Goal: Check status

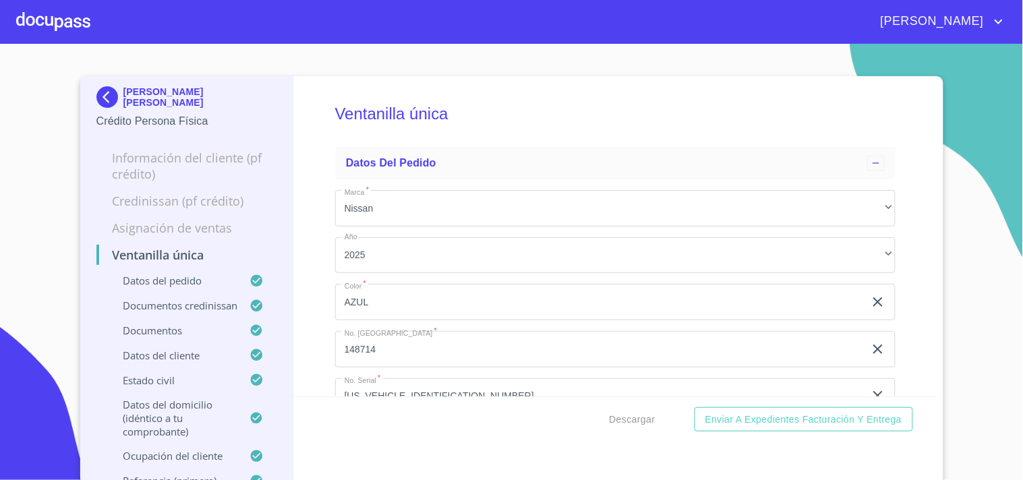
scroll to position [5244, 0]
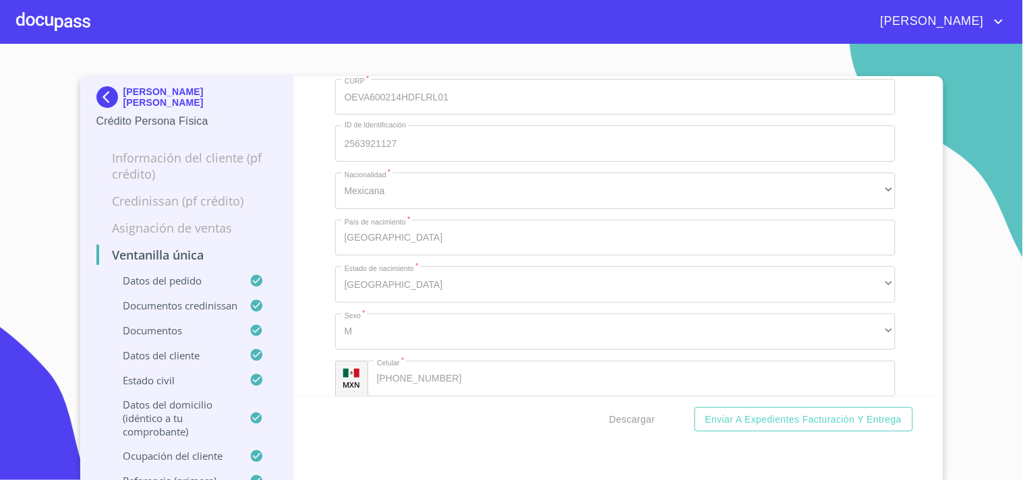
click at [103, 102] on img at bounding box center [109, 97] width 27 height 22
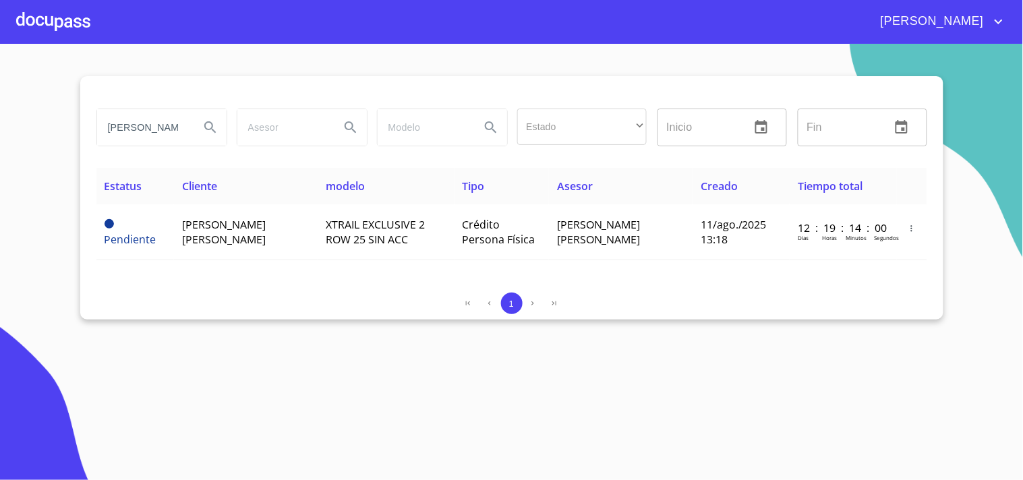
drag, startPoint x: 102, startPoint y: 123, endPoint x: 270, endPoint y: 140, distance: 168.2
click at [270, 140] on div "[PERSON_NAME] Estado ​ ​ Inicio ​ Fin ​" at bounding box center [512, 127] width 842 height 49
type input "[PERSON_NAME]"
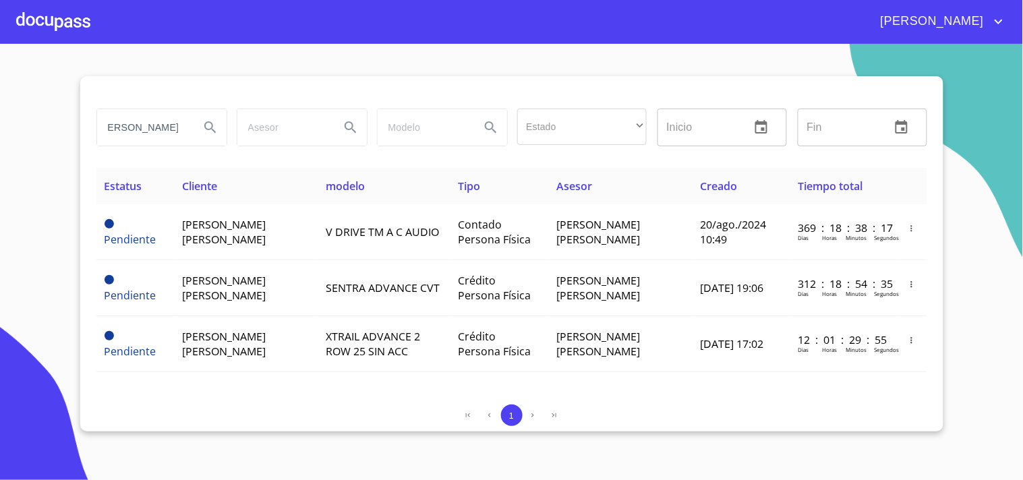
scroll to position [0, 0]
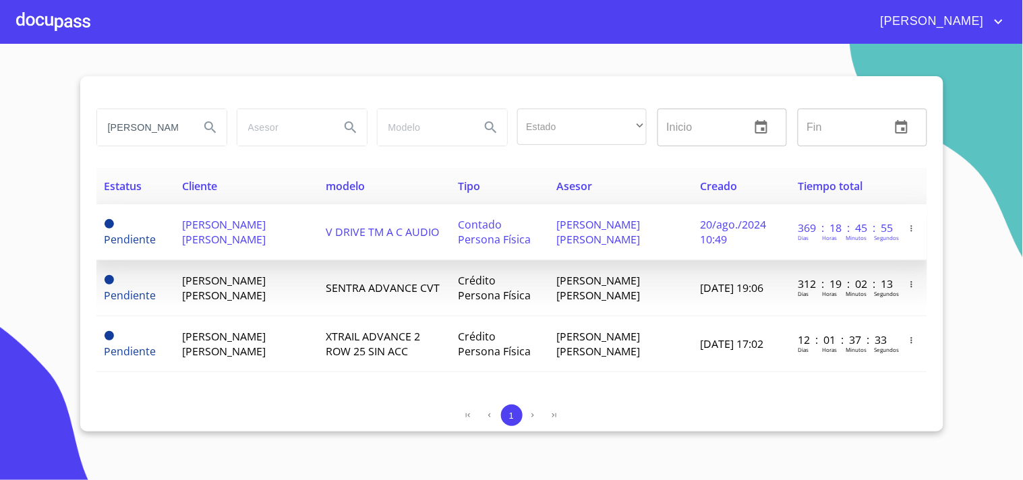
click at [659, 226] on td "[PERSON_NAME] [PERSON_NAME]" at bounding box center [621, 232] width 144 height 56
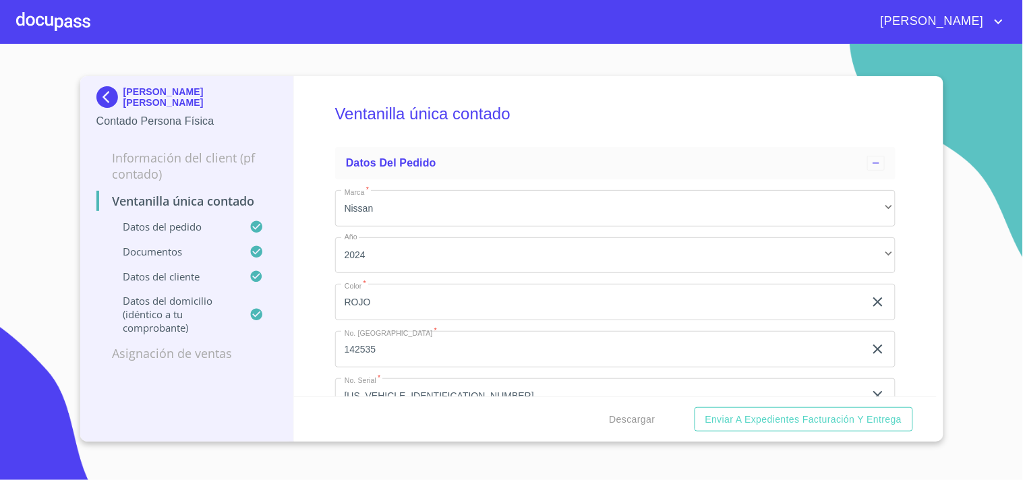
click at [111, 95] on img at bounding box center [109, 97] width 27 height 22
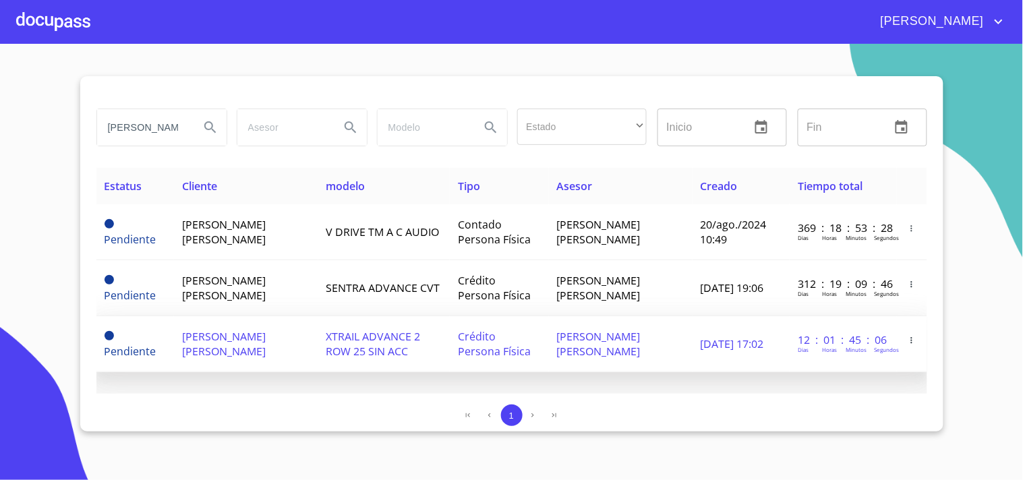
click at [736, 343] on span "[DATE] 17:02" at bounding box center [732, 343] width 63 height 15
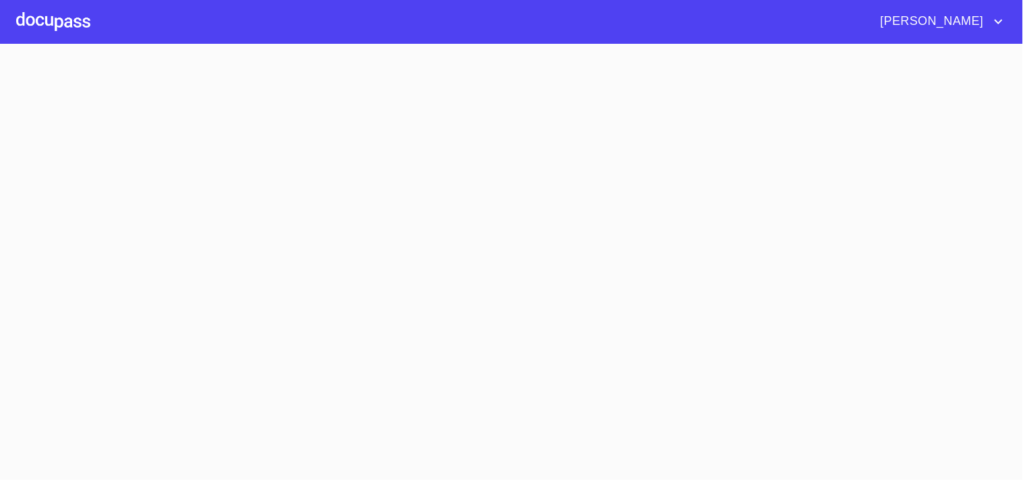
click at [736, 343] on section at bounding box center [511, 262] width 1023 height 436
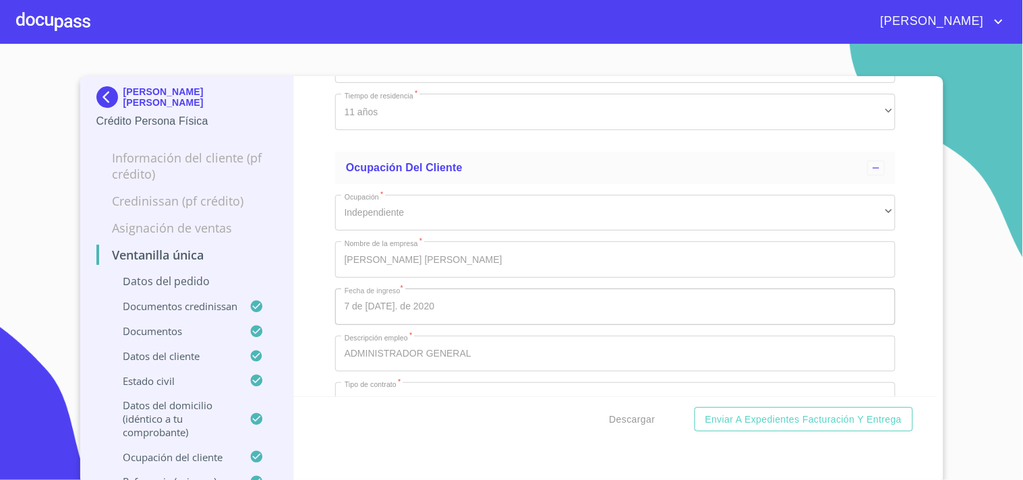
scroll to position [6144, 0]
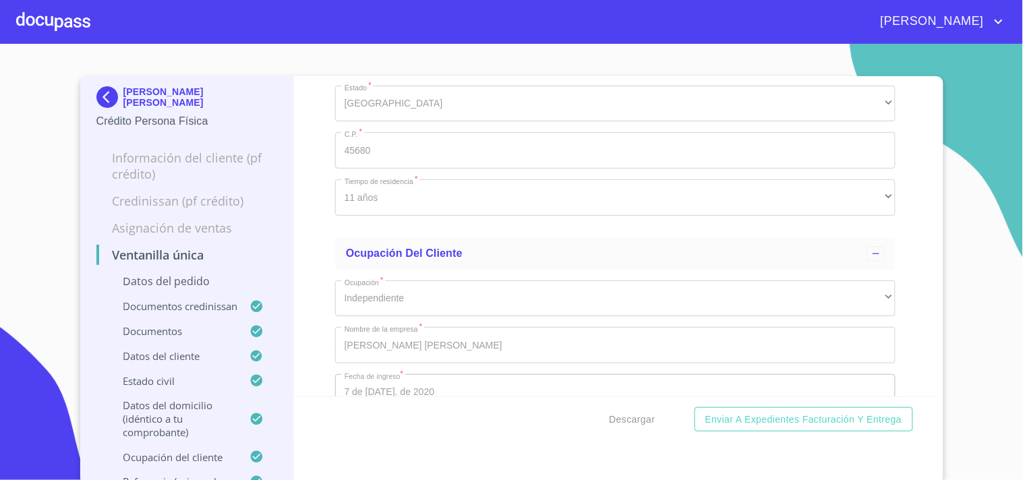
click at [96, 92] on img at bounding box center [109, 97] width 27 height 22
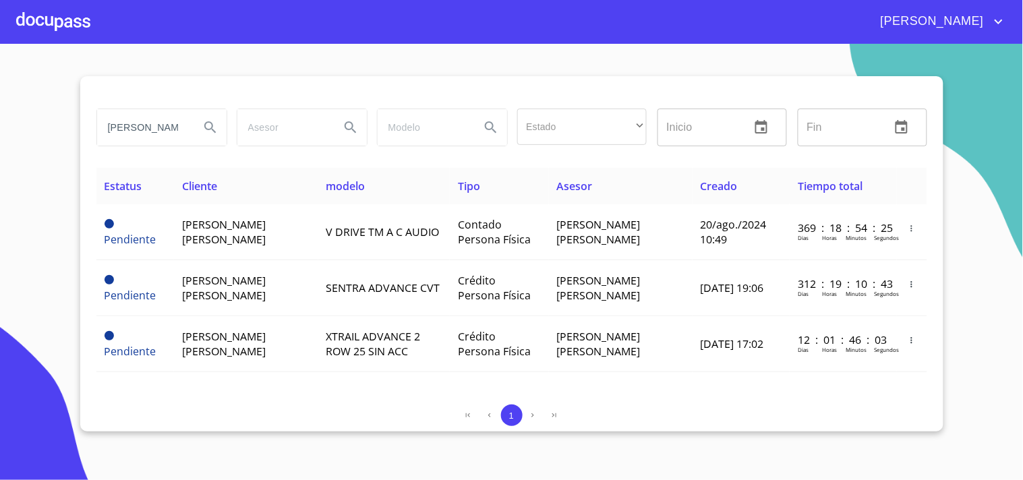
scroll to position [0, 10]
drag, startPoint x: 106, startPoint y: 130, endPoint x: 252, endPoint y: 131, distance: 145.7
click at [252, 131] on div "[PERSON_NAME] Estado ​ ​ Inicio ​ Fin ​" at bounding box center [512, 127] width 842 height 49
type input "[PERSON_NAME]"
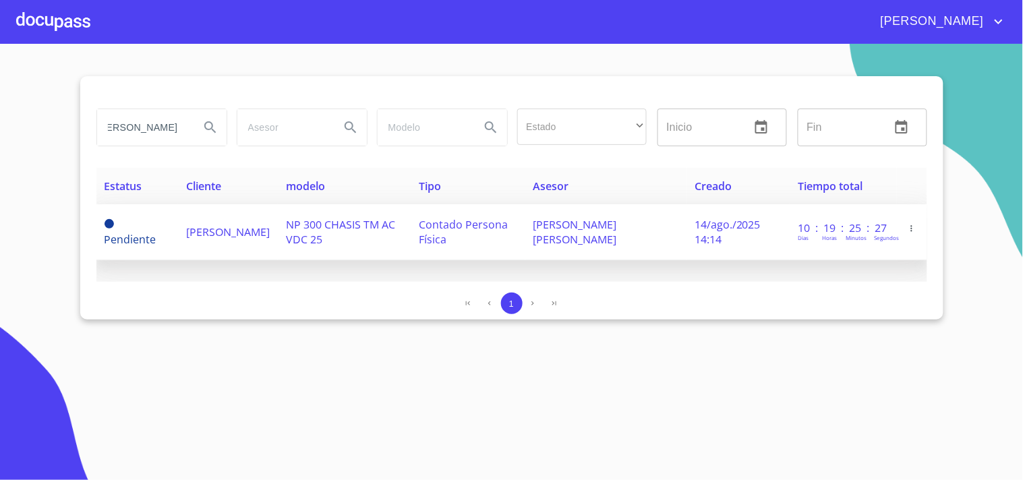
click at [487, 227] on span "Contado Persona Física" at bounding box center [463, 232] width 89 height 30
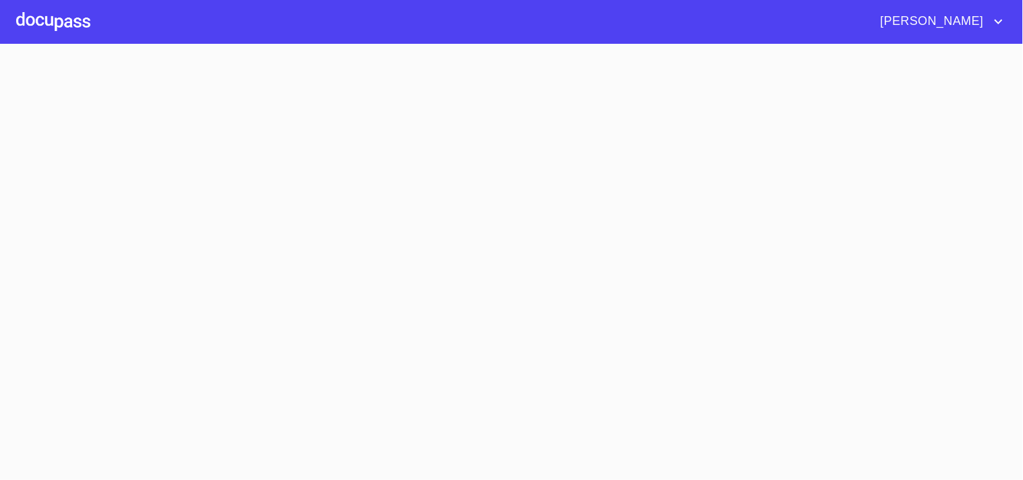
click at [487, 227] on section at bounding box center [511, 262] width 1023 height 436
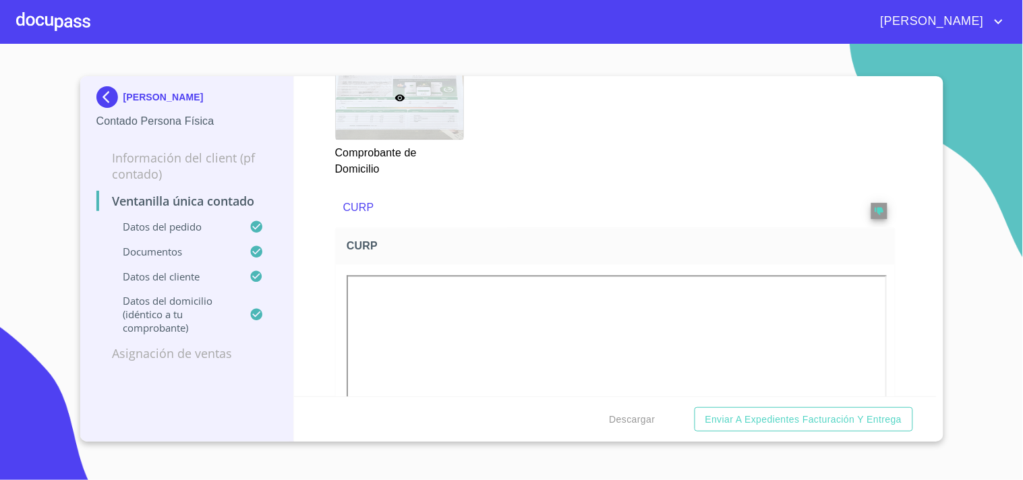
scroll to position [899, 0]
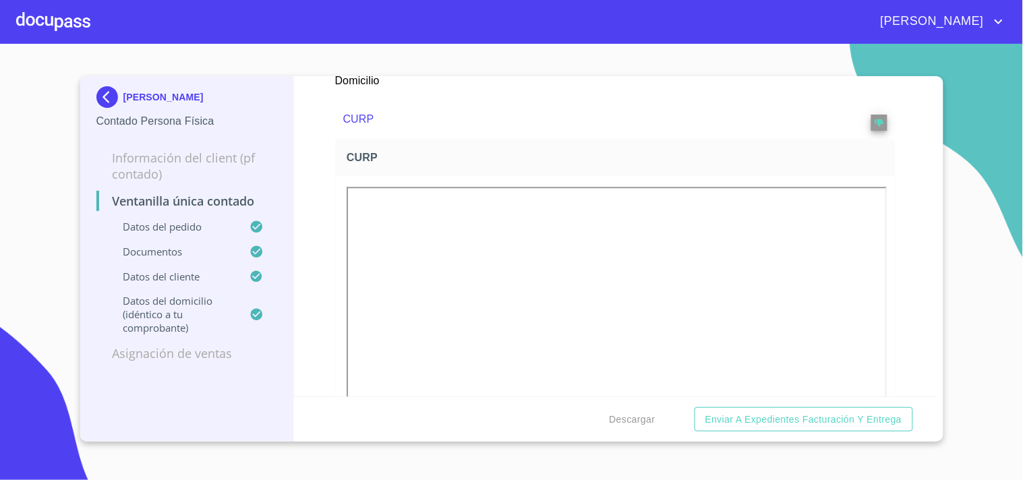
click at [102, 104] on img at bounding box center [109, 97] width 27 height 22
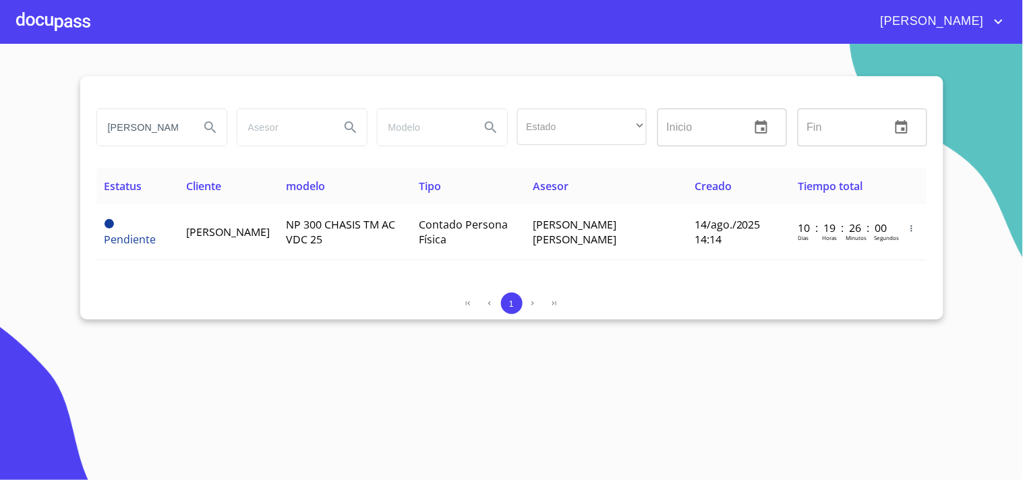
scroll to position [0, 24]
drag, startPoint x: 106, startPoint y: 121, endPoint x: 320, endPoint y: 139, distance: 215.2
click at [320, 139] on div "[PERSON_NAME] Estado ​ ​ Inicio ​ Fin ​" at bounding box center [512, 127] width 842 height 49
type input "[PERSON_NAME]"
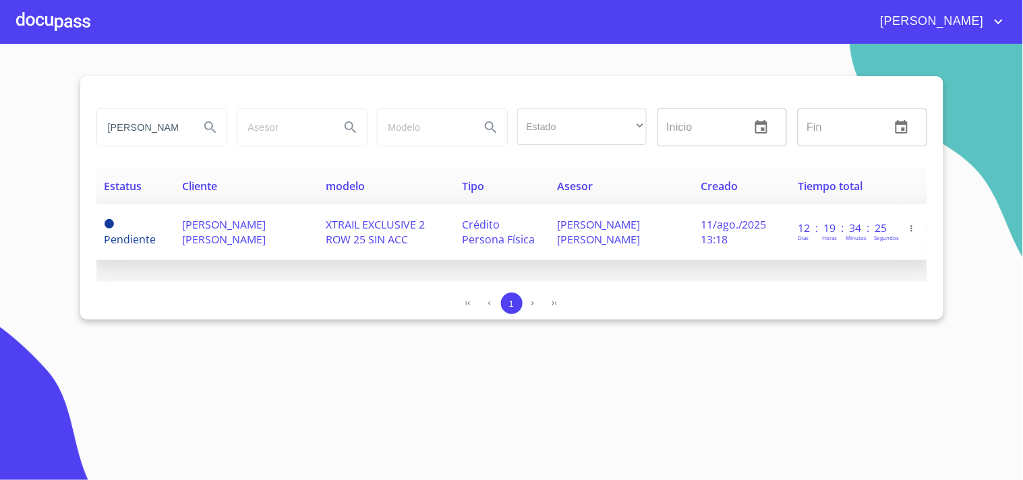
click at [463, 239] on span "Crédito Persona Física" at bounding box center [499, 232] width 73 height 30
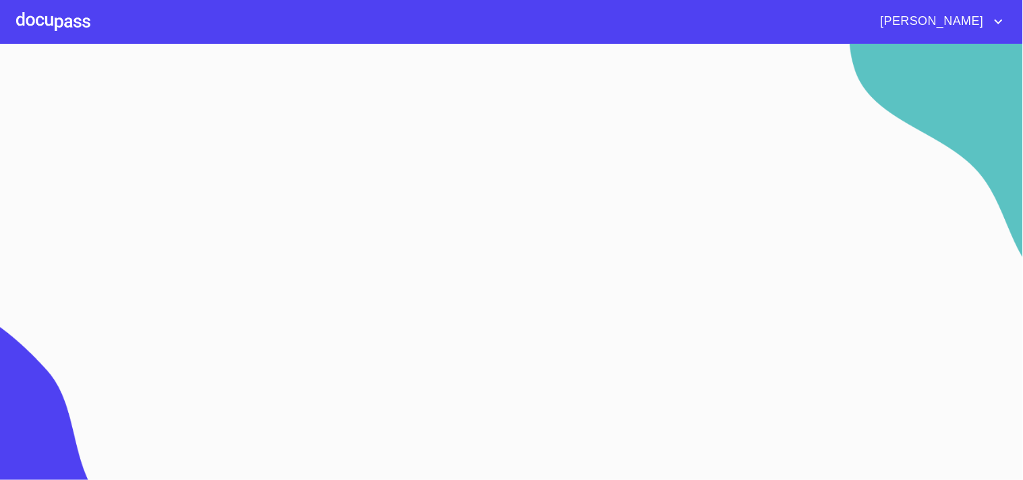
click at [459, 239] on section at bounding box center [511, 262] width 1023 height 436
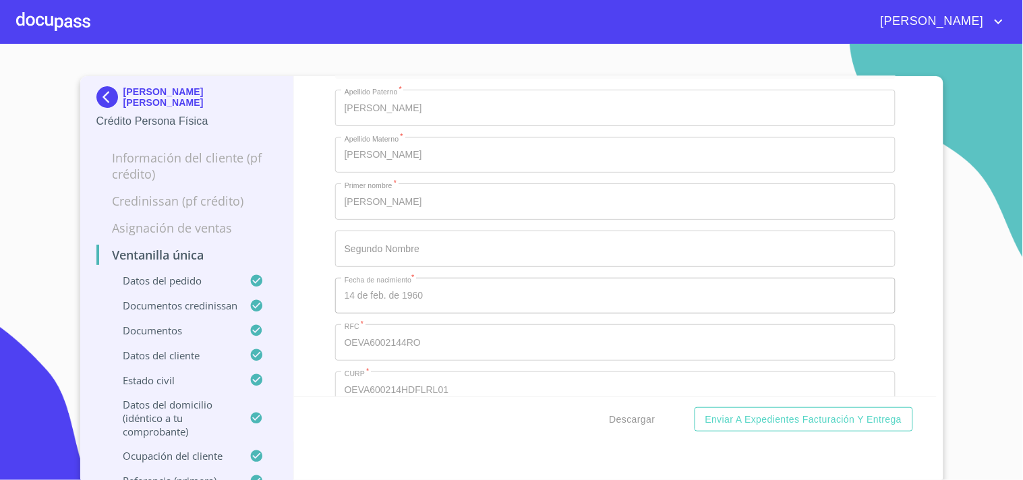
scroll to position [5095, 0]
